Goal: Navigation & Orientation: Find specific page/section

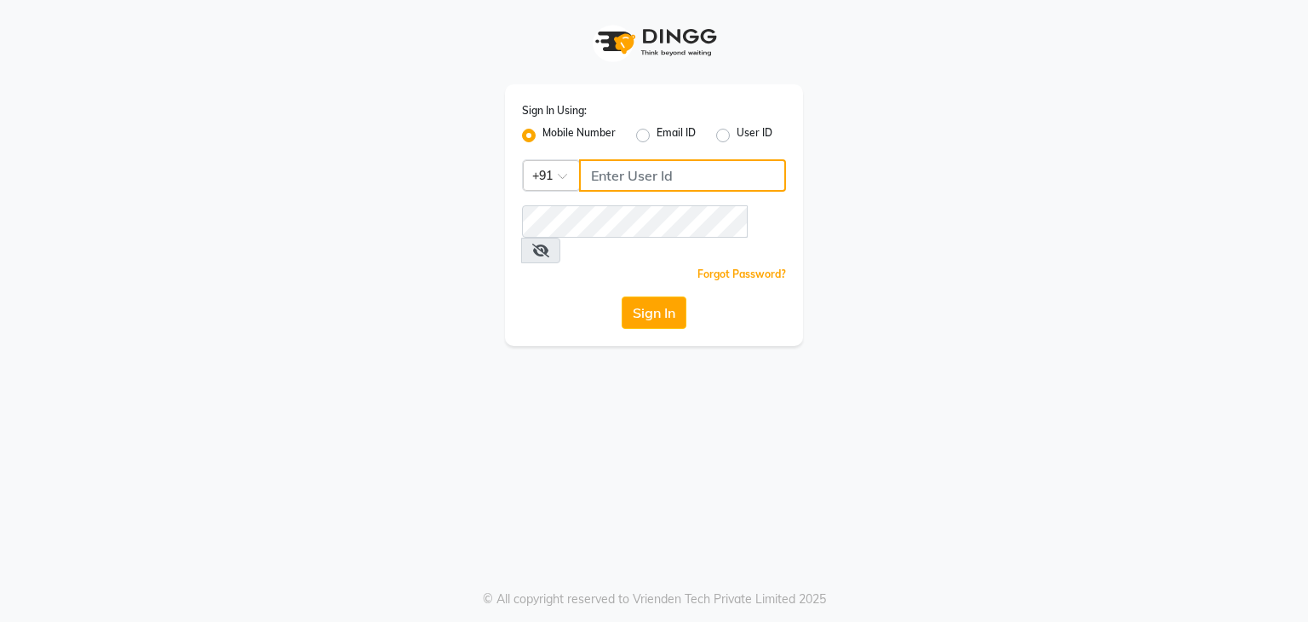
click at [603, 179] on input "Username" at bounding box center [682, 175] width 207 height 32
type input "7466587819"
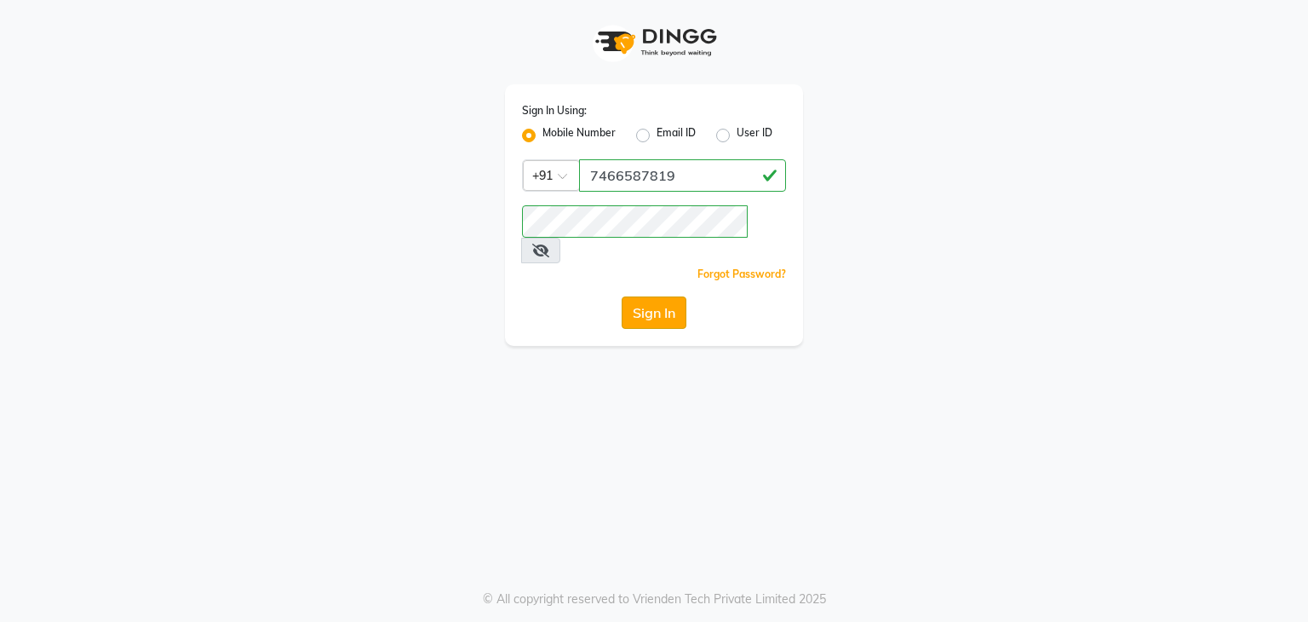
click at [659, 296] on button "Sign In" at bounding box center [654, 312] width 65 height 32
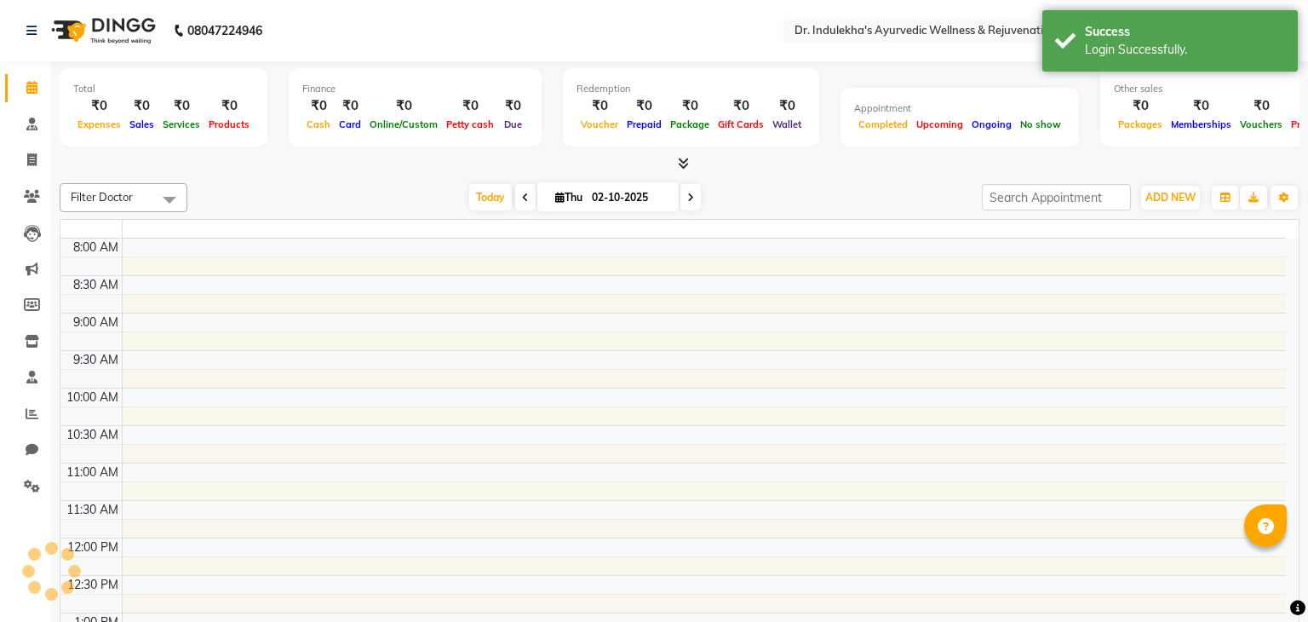
select select "en"
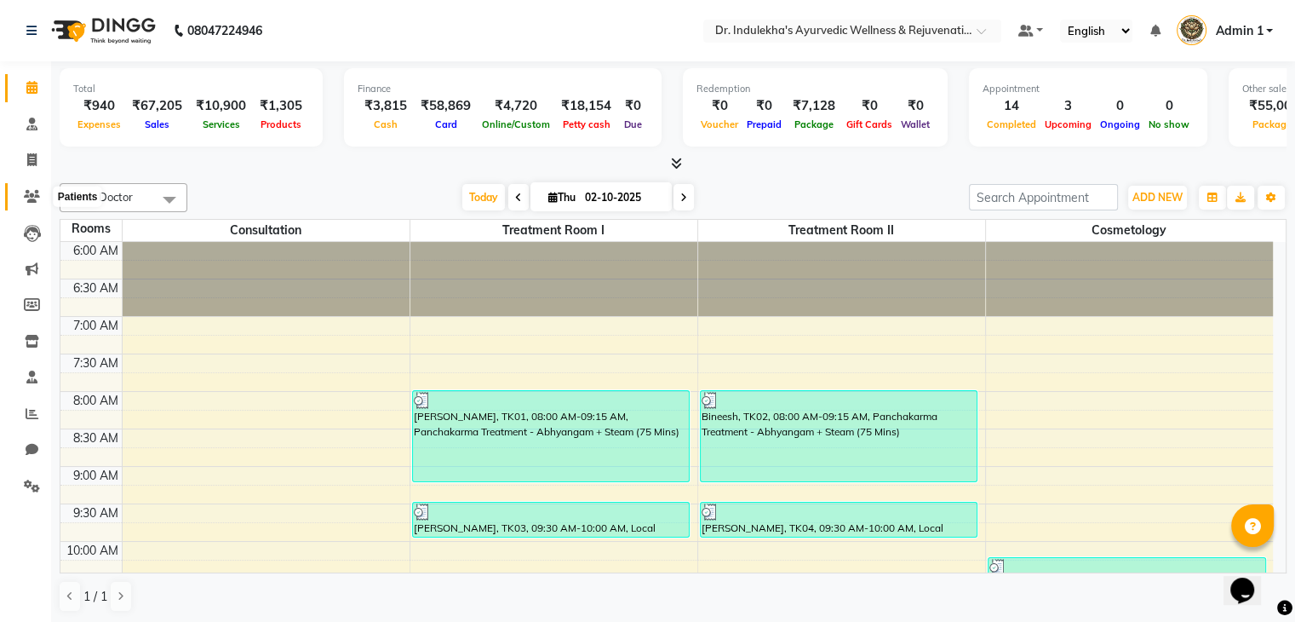
click at [27, 199] on icon at bounding box center [32, 196] width 16 height 13
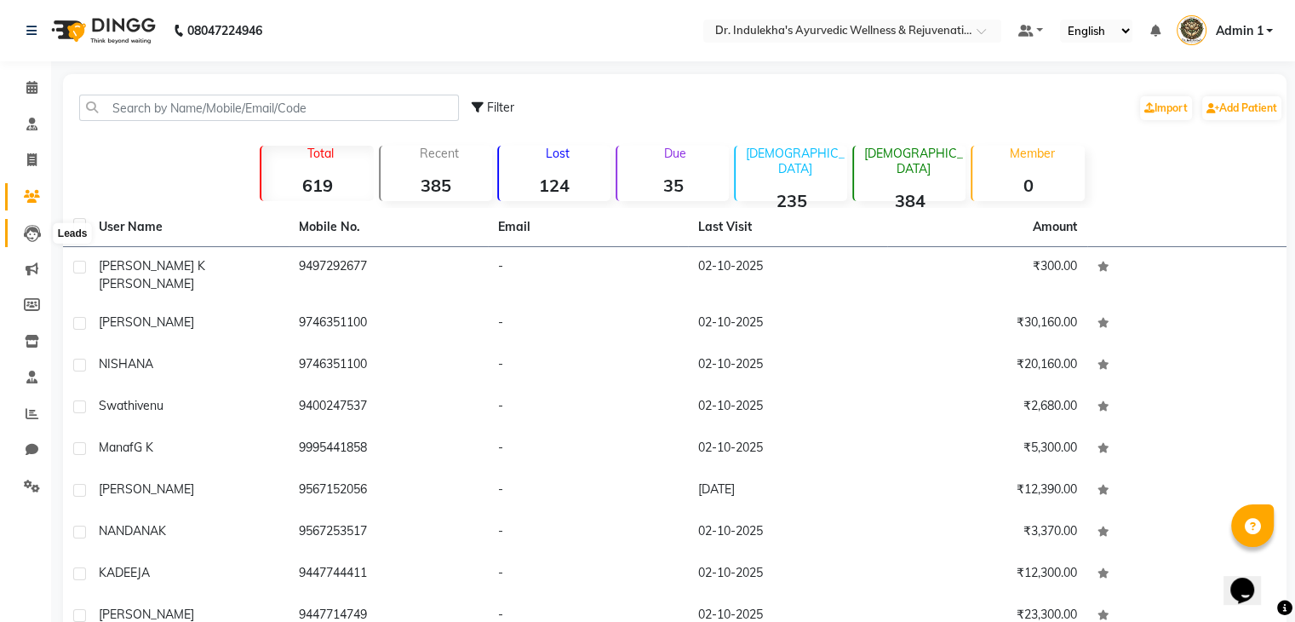
click at [34, 238] on icon at bounding box center [32, 233] width 17 height 17
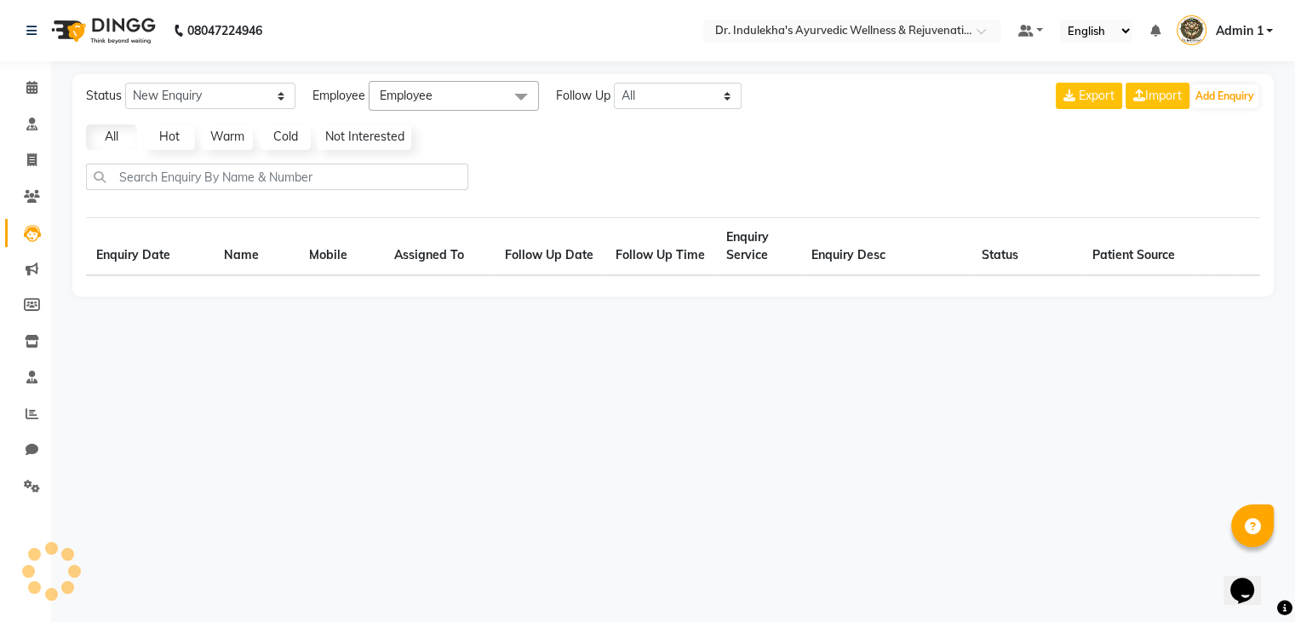
select select "10"
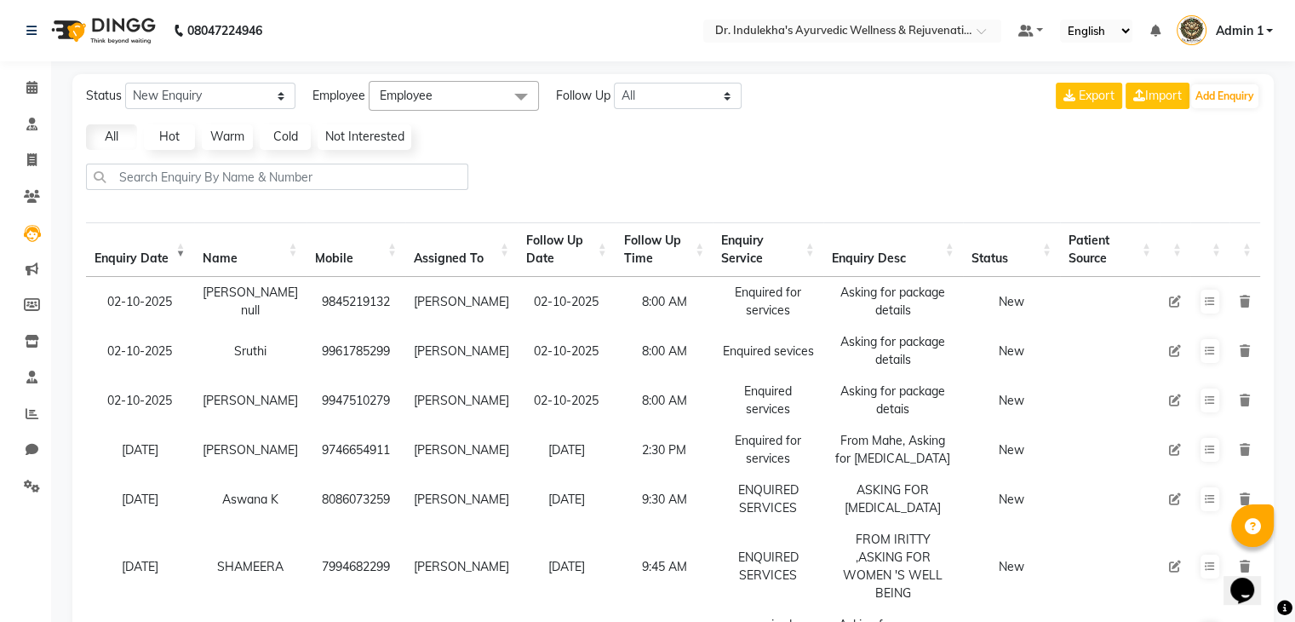
click at [628, 255] on th "Follow Up Time" at bounding box center [665, 249] width 98 height 54
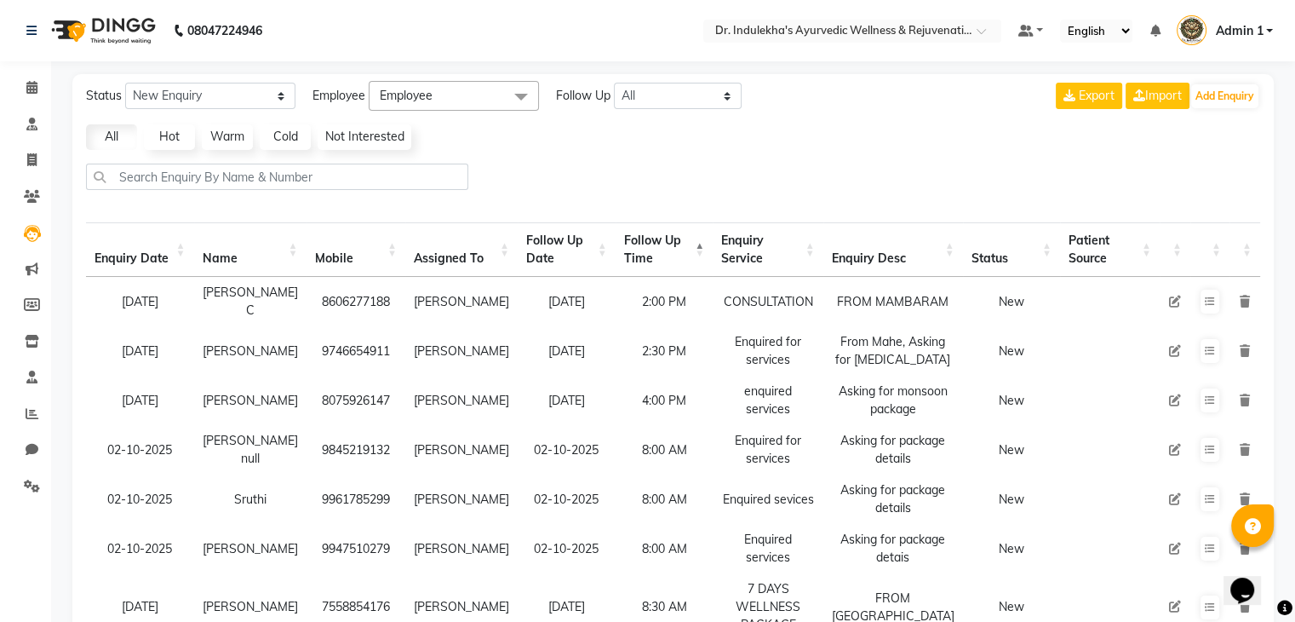
click at [628, 255] on th "Follow Up Time" at bounding box center [665, 249] width 98 height 54
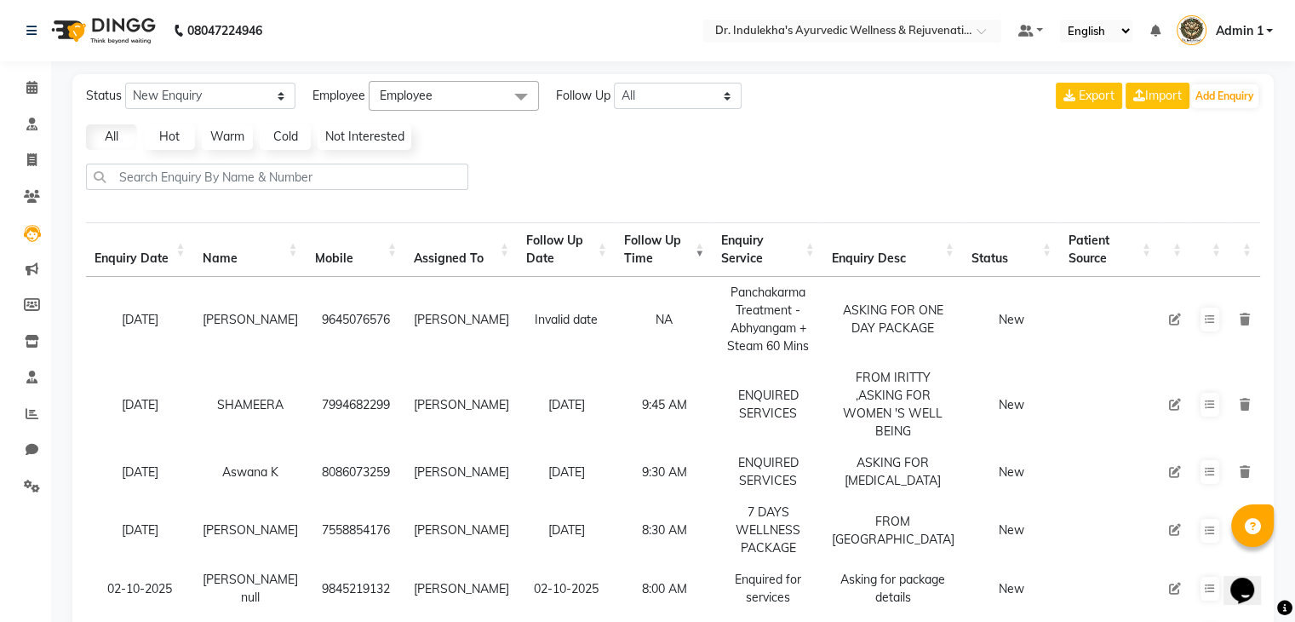
click at [628, 255] on th "Follow Up Time" at bounding box center [665, 249] width 98 height 54
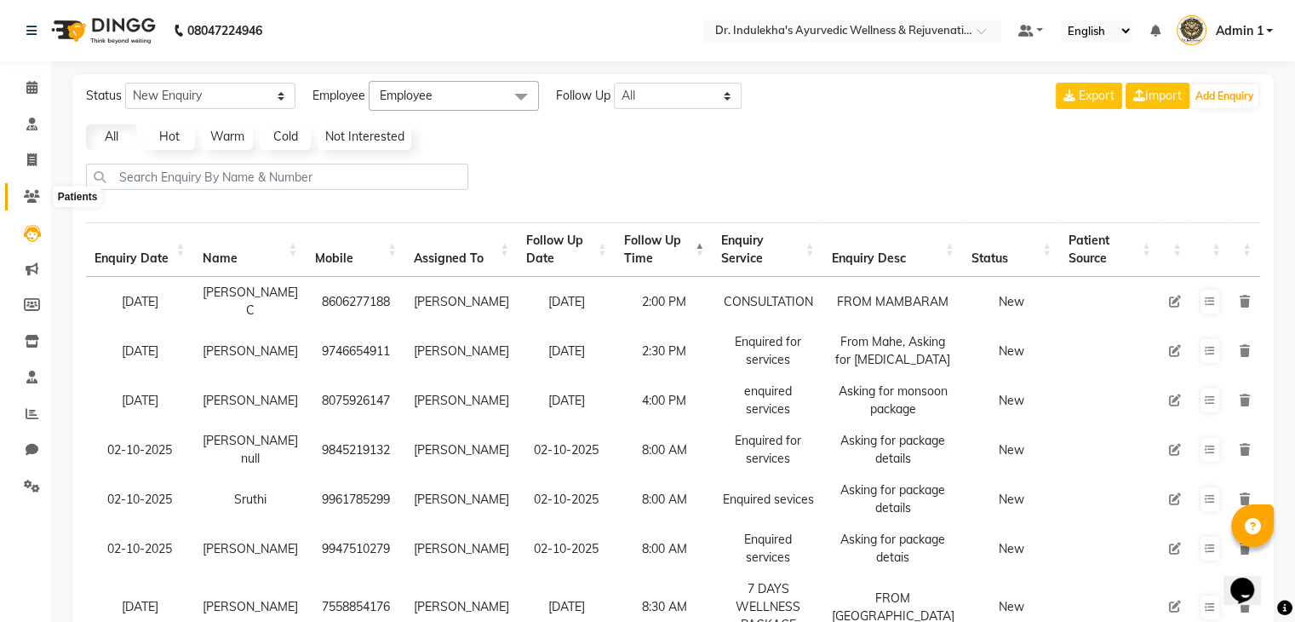
click at [32, 196] on icon at bounding box center [32, 196] width 16 height 13
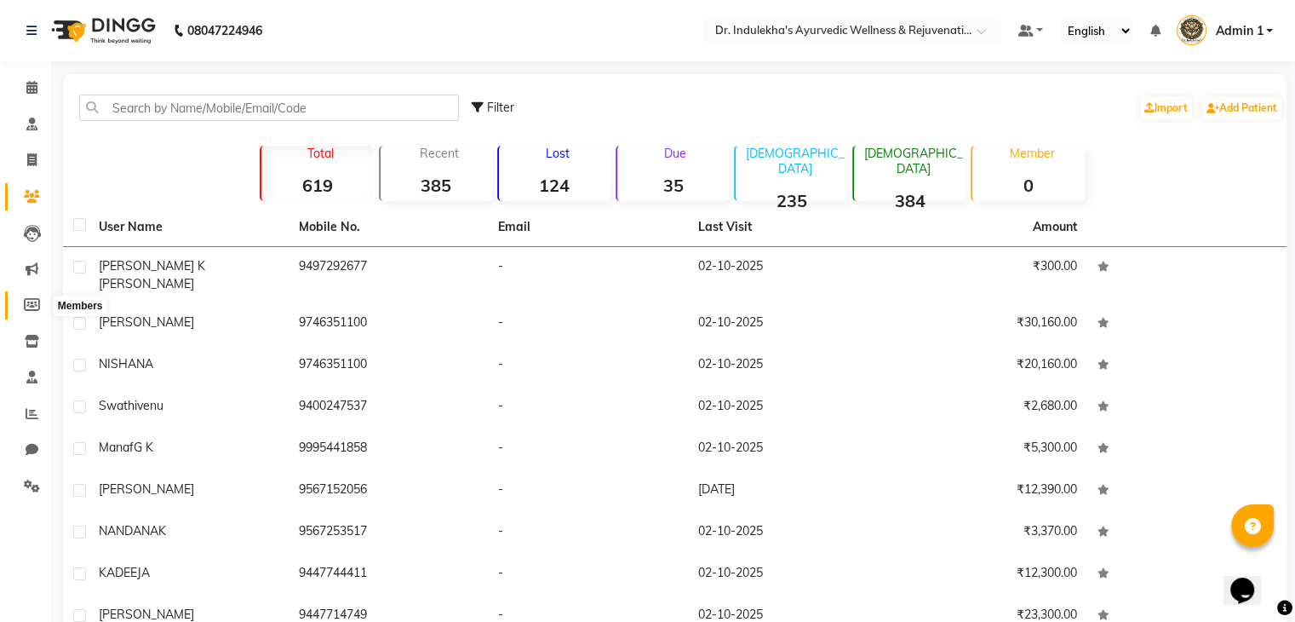
click at [27, 307] on icon at bounding box center [32, 304] width 16 height 13
select select
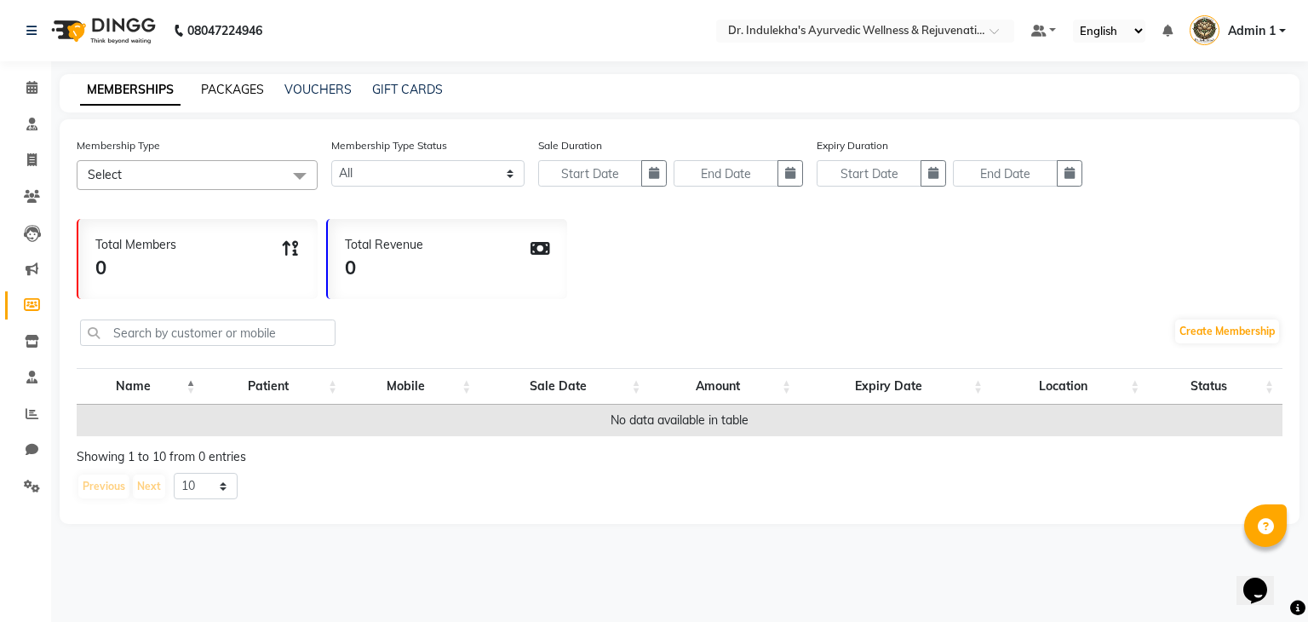
click at [233, 87] on link "PACKAGES" at bounding box center [232, 89] width 63 height 15
select select
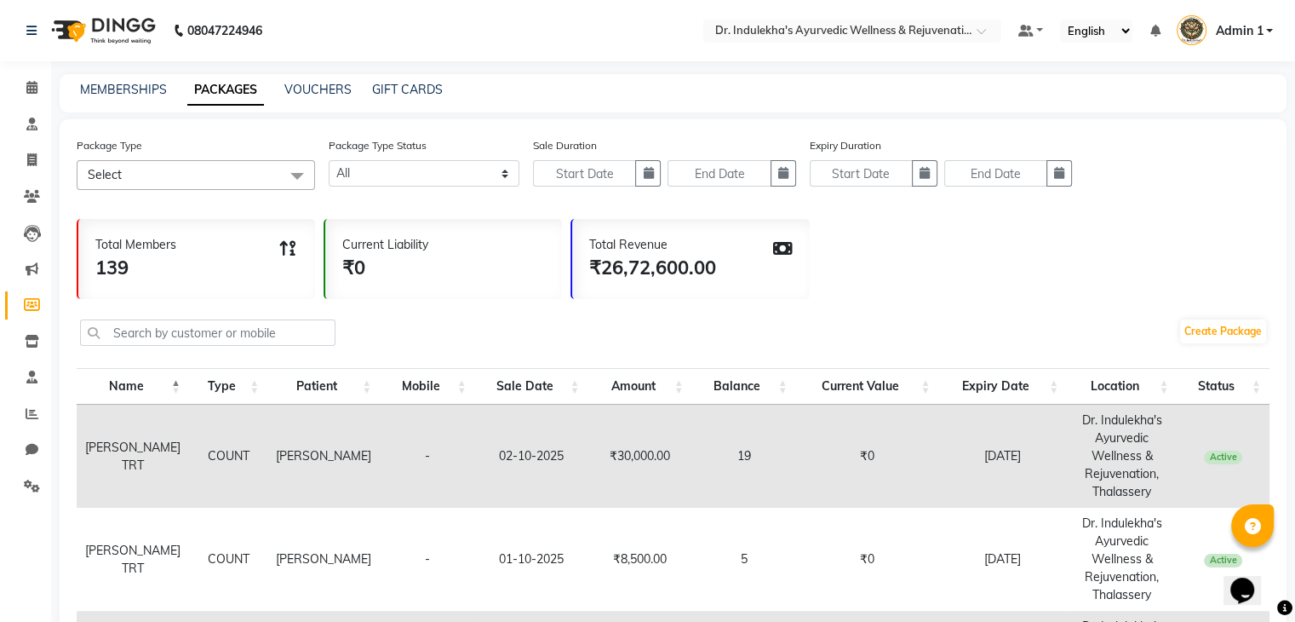
click at [245, 87] on link "PACKAGES" at bounding box center [225, 90] width 77 height 31
click at [330, 88] on link "VOUCHERS" at bounding box center [317, 89] width 67 height 15
select select
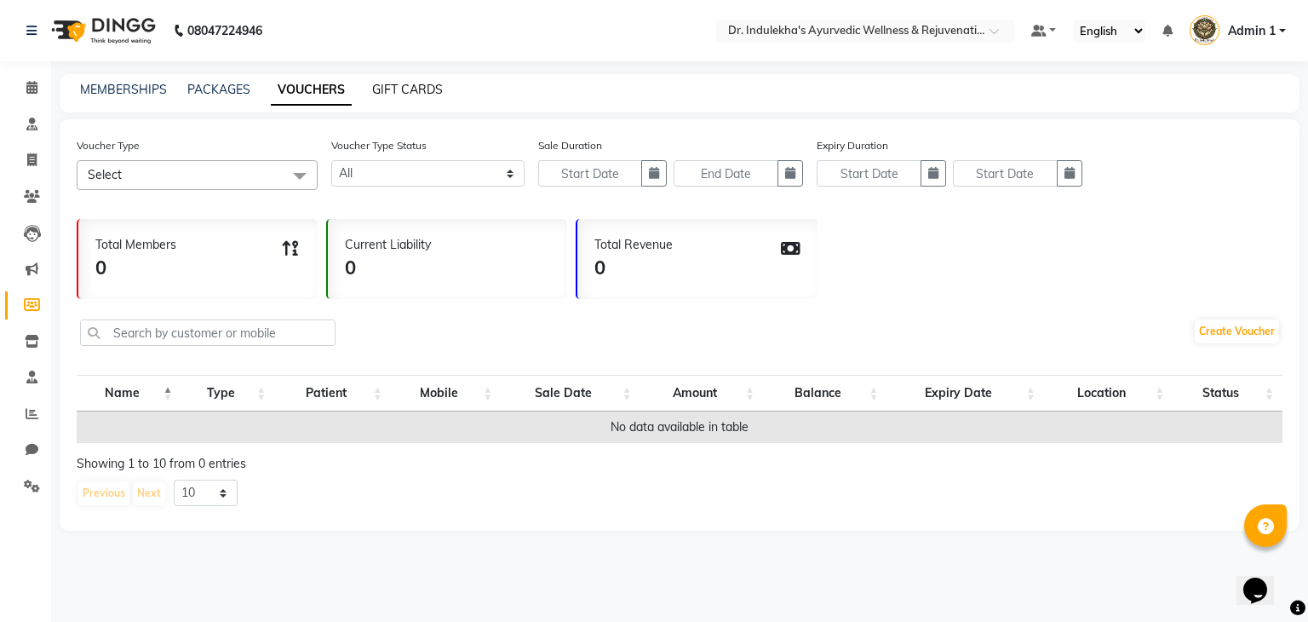
click at [419, 93] on link "GIFT CARDS" at bounding box center [407, 89] width 71 height 15
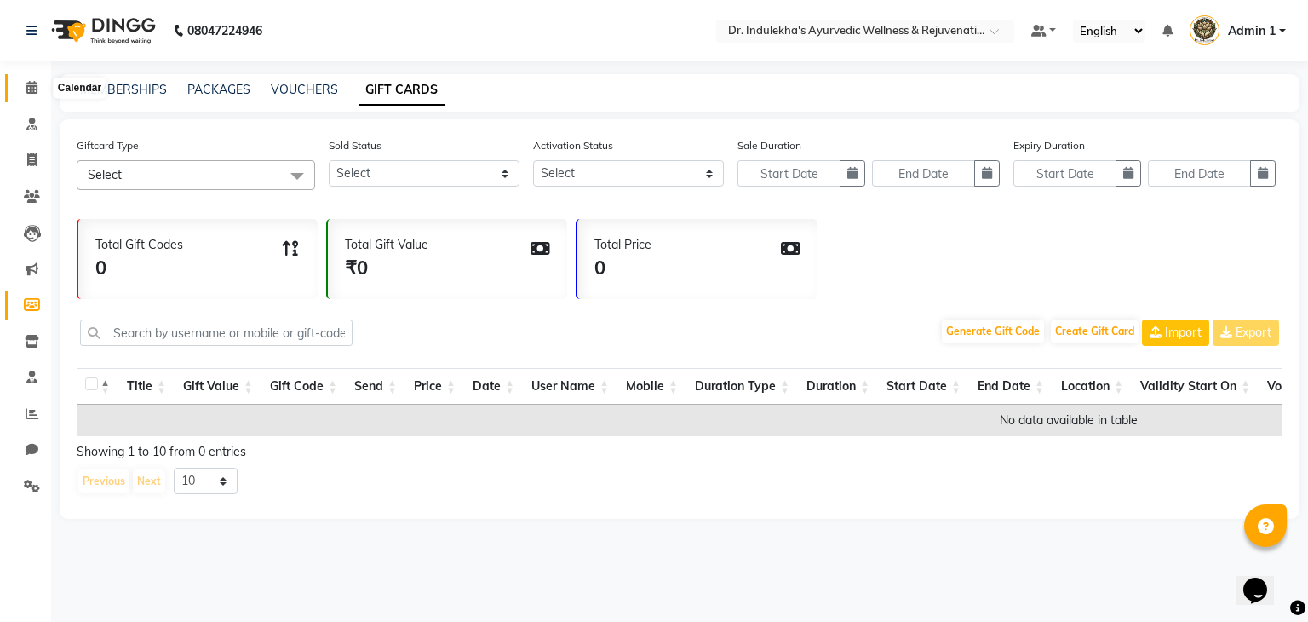
click at [36, 85] on icon at bounding box center [31, 87] width 11 height 13
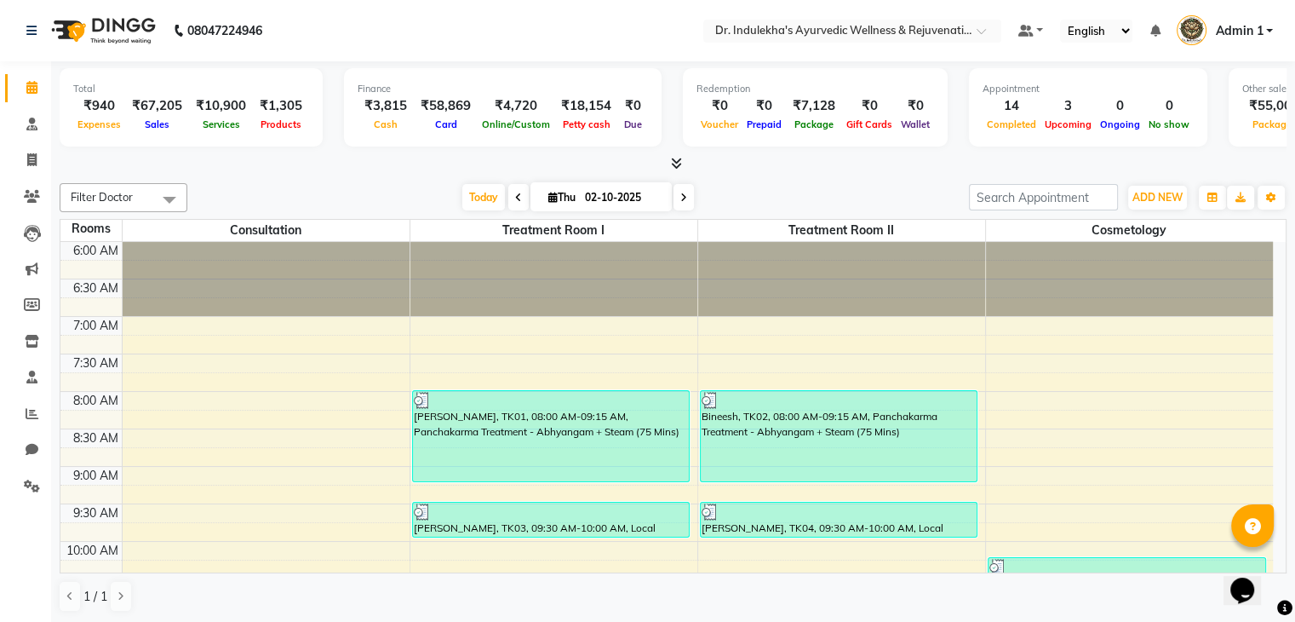
click at [1257, 29] on span "Admin 1" at bounding box center [1239, 31] width 48 height 18
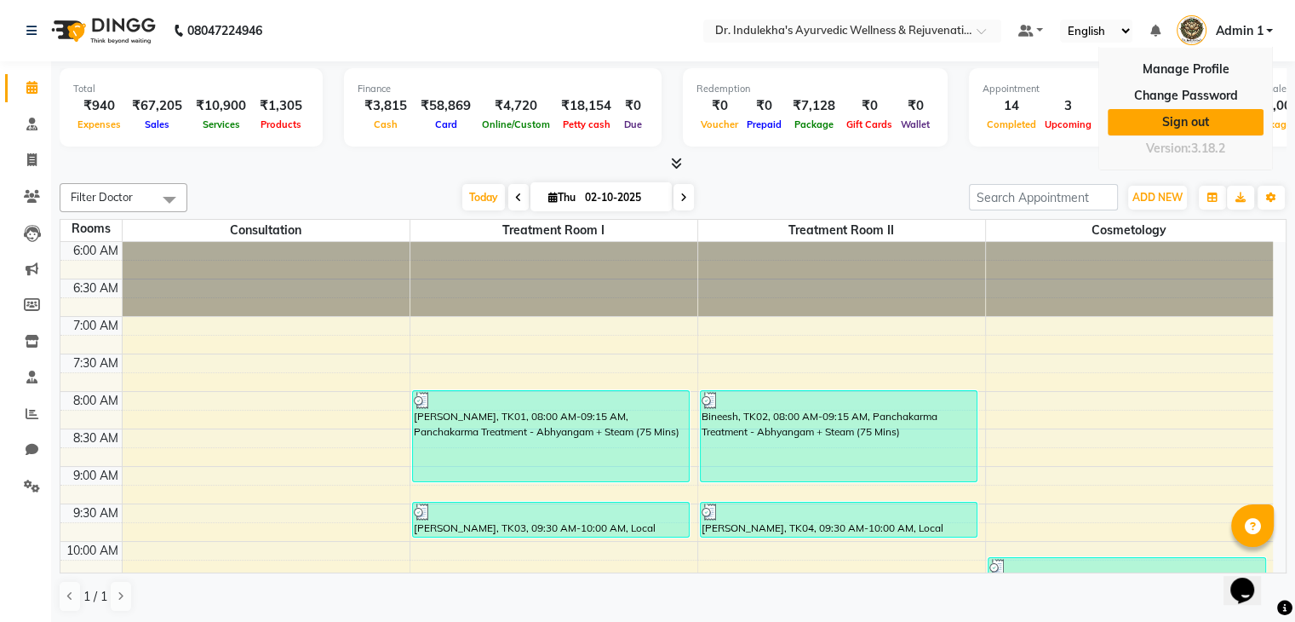
click at [1201, 126] on link "Sign out" at bounding box center [1186, 122] width 156 height 26
